Goal: Use online tool/utility: Utilize a website feature to perform a specific function

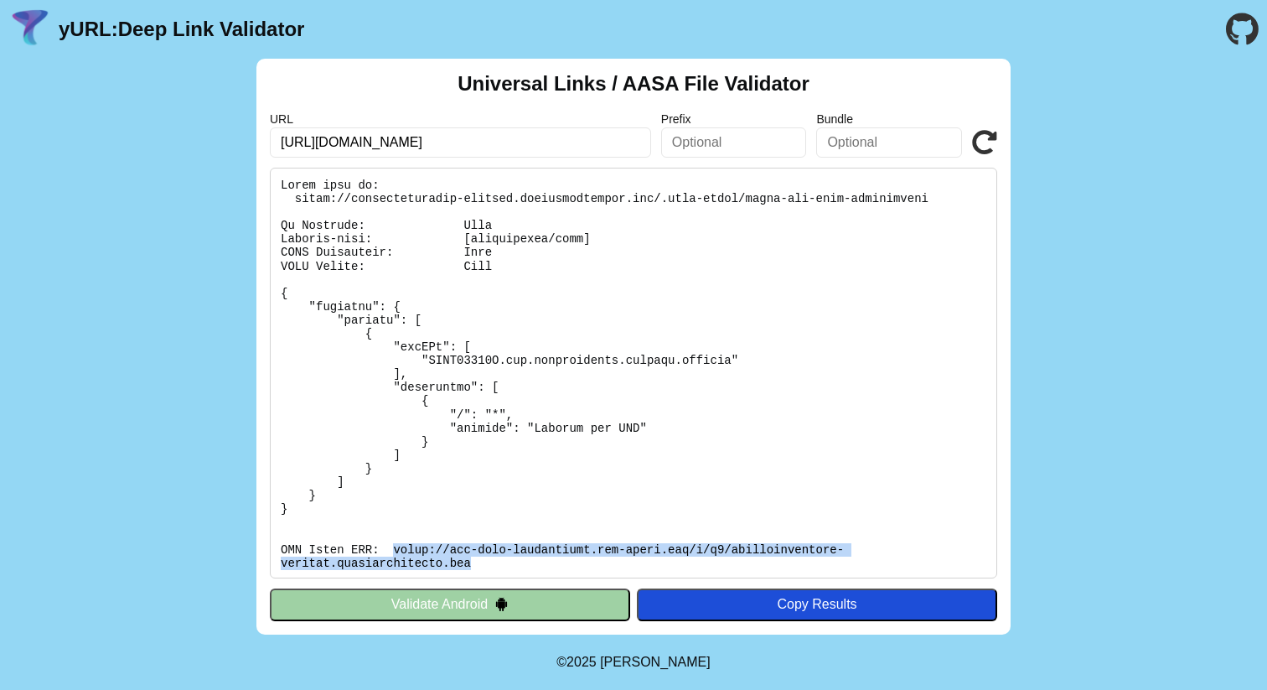
drag, startPoint x: 473, startPoint y: 564, endPoint x: 396, endPoint y: 548, distance: 78.7
click at [396, 548] on pre at bounding box center [633, 373] width 727 height 411
copy pre "[URL][DOMAIN_NAME][DOMAIN_NAME]"
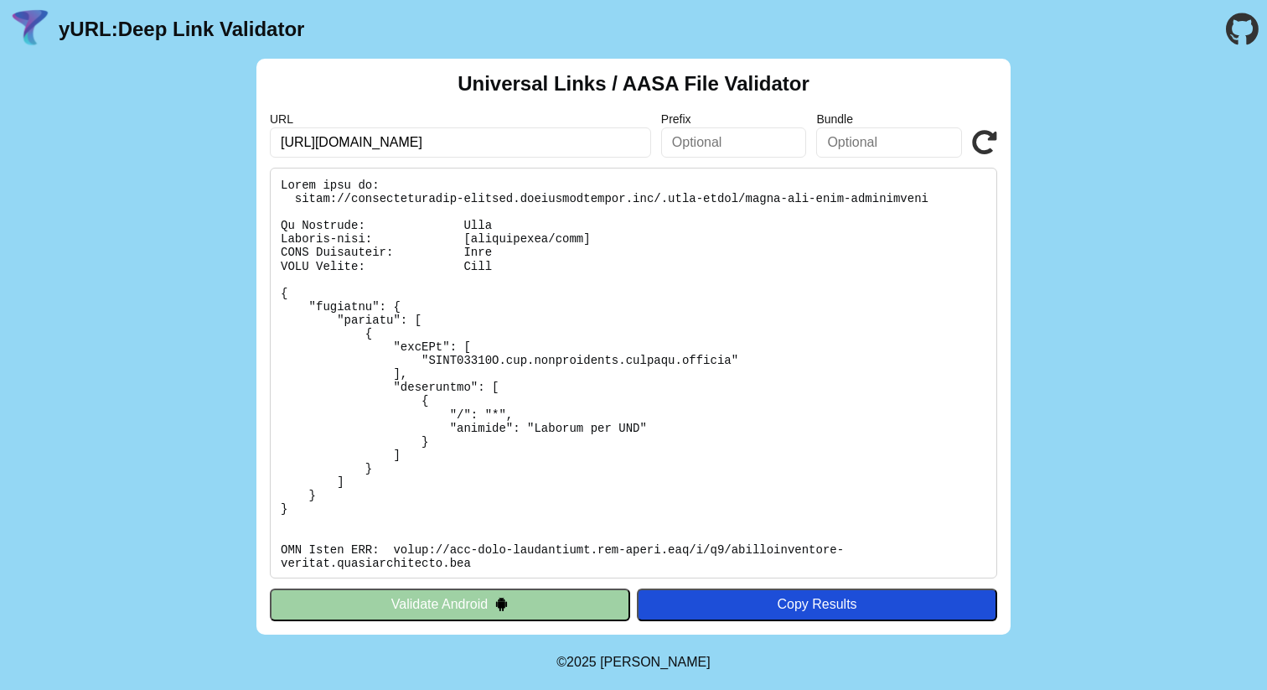
click at [1111, 189] on div "Universal Links / AASA File Validator URL [URL][DOMAIN_NAME] Prefix Bundle Vali…" at bounding box center [633, 347] width 1267 height 576
click at [623, 277] on pre at bounding box center [633, 373] width 727 height 411
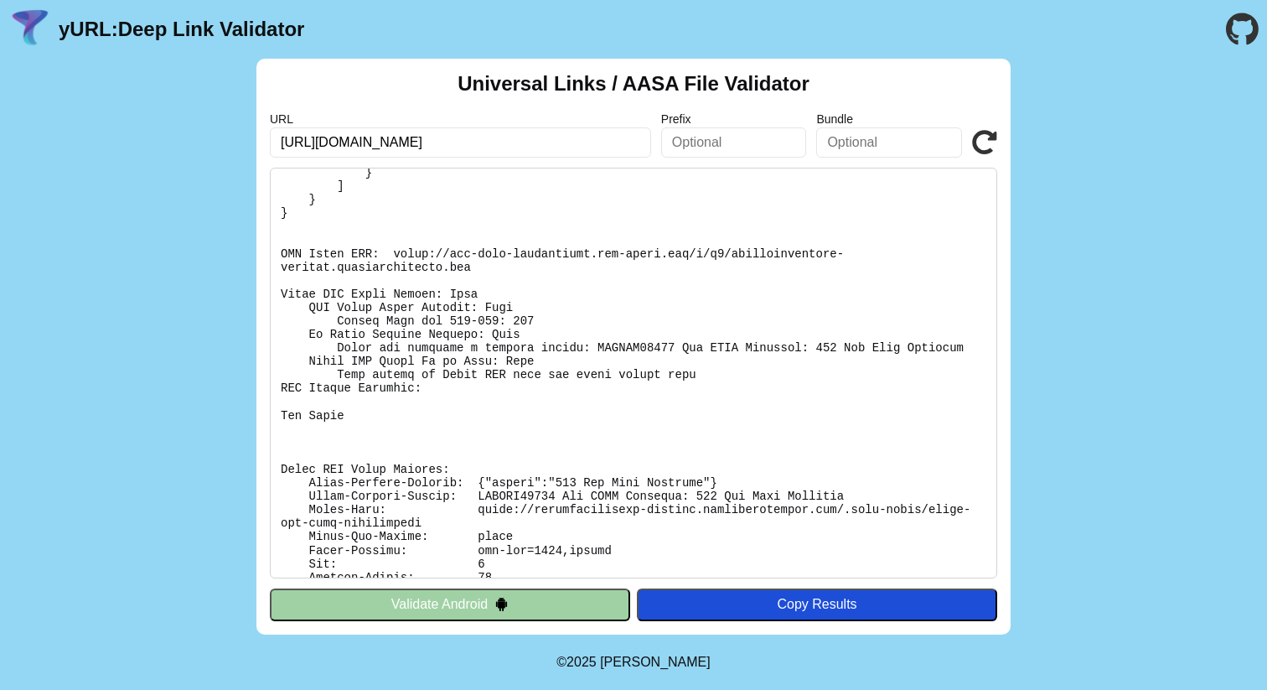
scroll to position [298, 0]
click at [590, 142] on input "https://americamagazine-staging.newspackstaging.com" at bounding box center [460, 142] width 381 height 30
type input "[URL][DOMAIN_NAME]"
click at [990, 136] on icon at bounding box center [984, 142] width 25 height 25
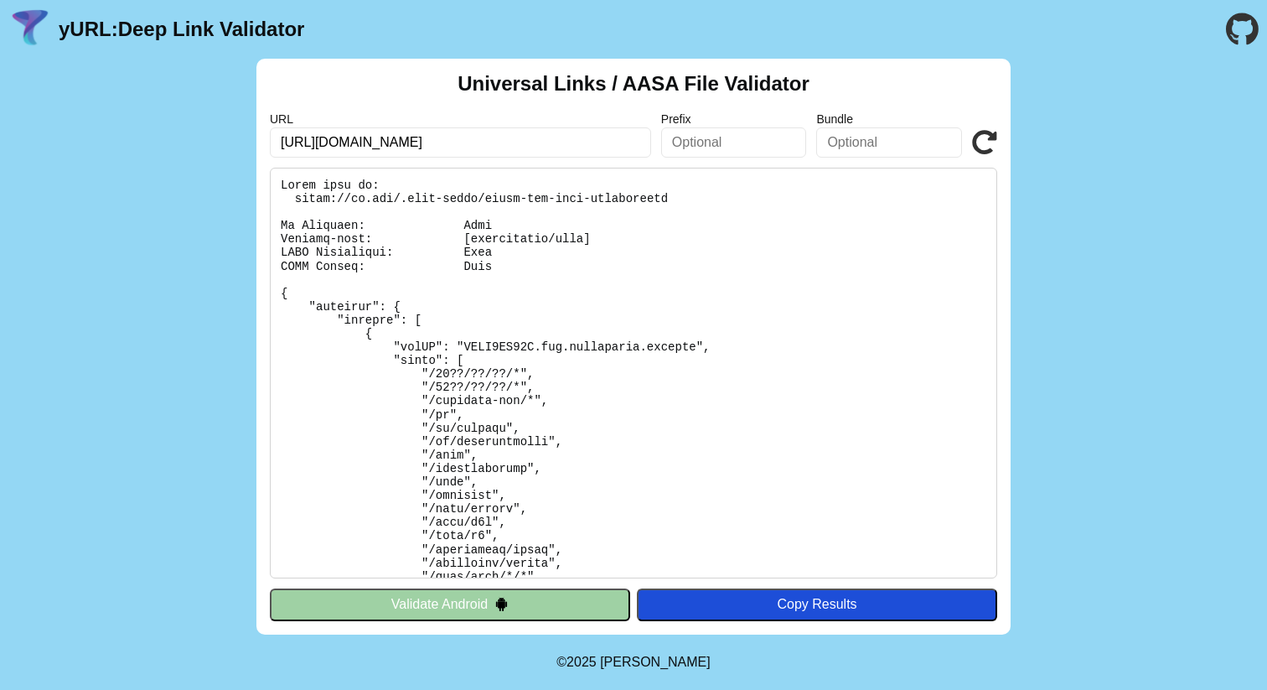
click at [162, 279] on div "Universal Links / AASA File Validator URL [URL][DOMAIN_NAME] Prefix Bundle Vali…" at bounding box center [633, 347] width 1267 height 576
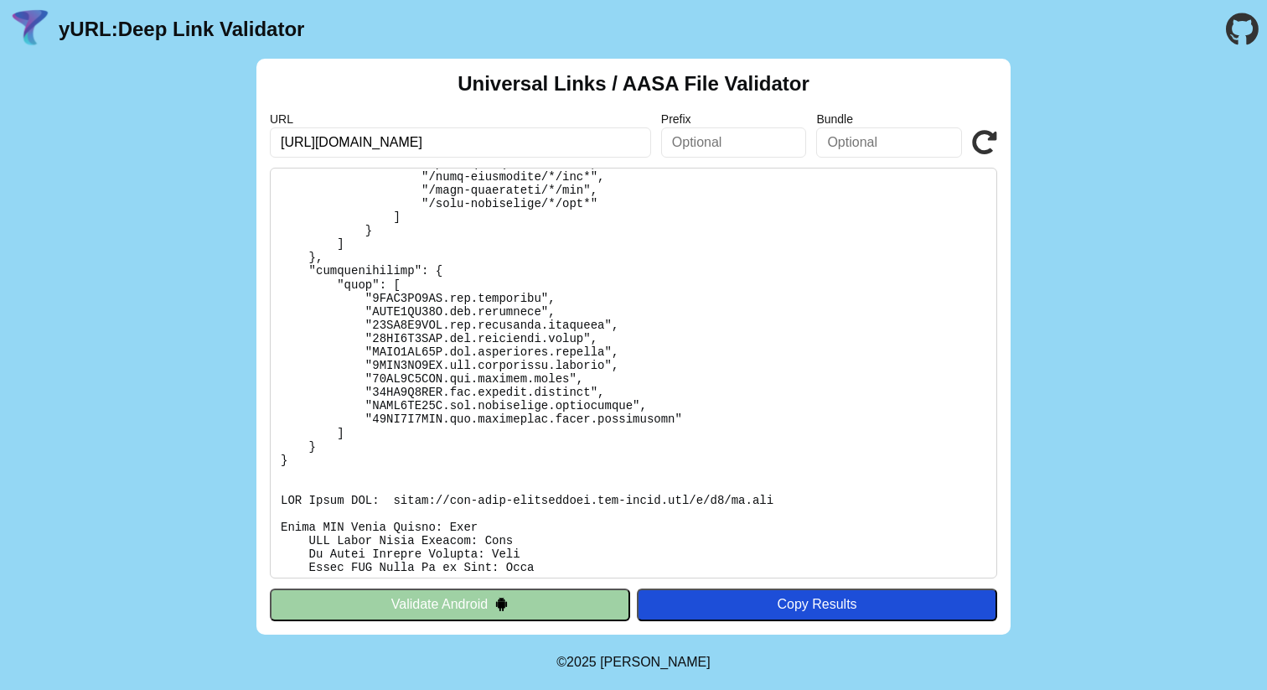
scroll to position [2888, 0]
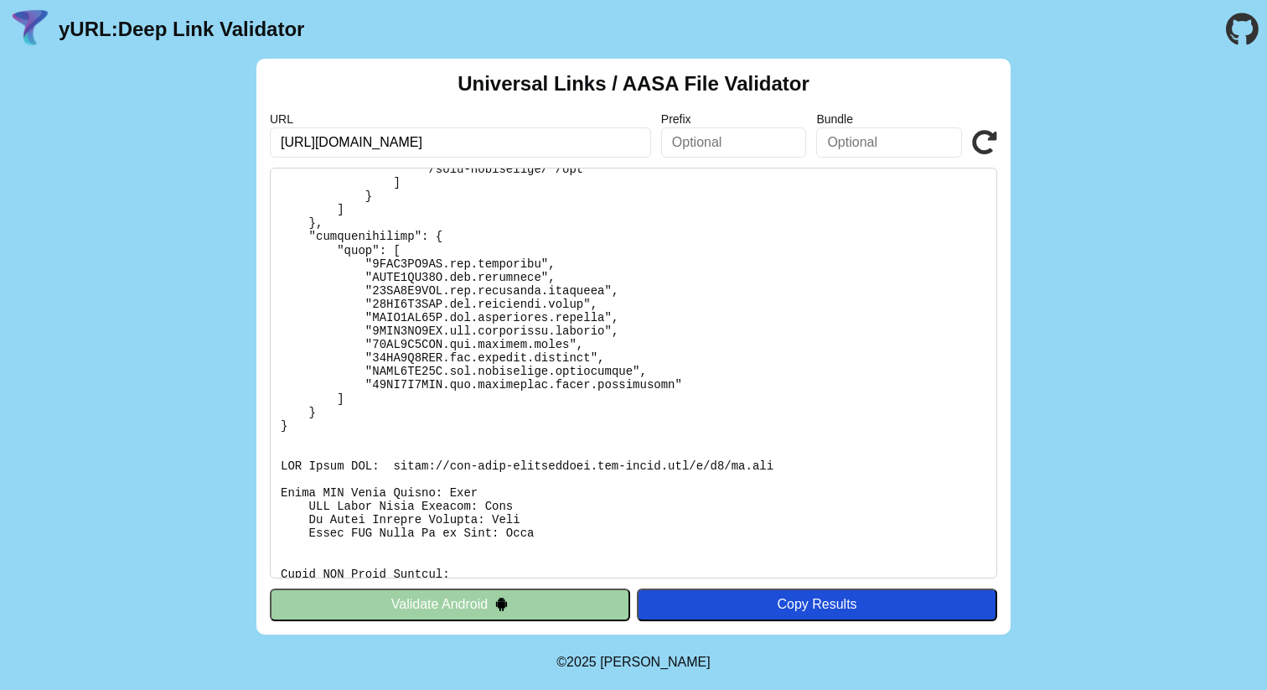
click at [109, 300] on div "Universal Links / AASA File Validator URL [URL][DOMAIN_NAME] Prefix Bundle Vali…" at bounding box center [633, 347] width 1267 height 576
